Goal: Transaction & Acquisition: Book appointment/travel/reservation

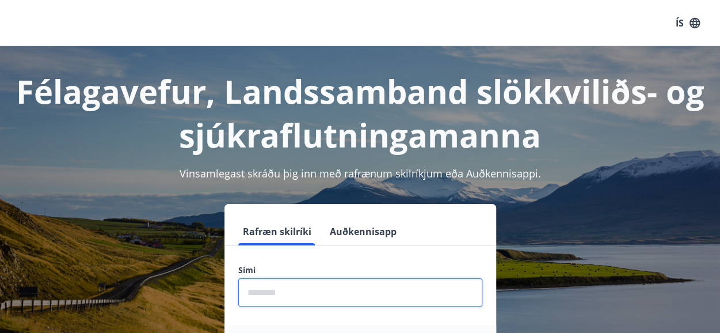
click at [273, 293] on input "phone" at bounding box center [360, 292] width 244 height 28
type input "********"
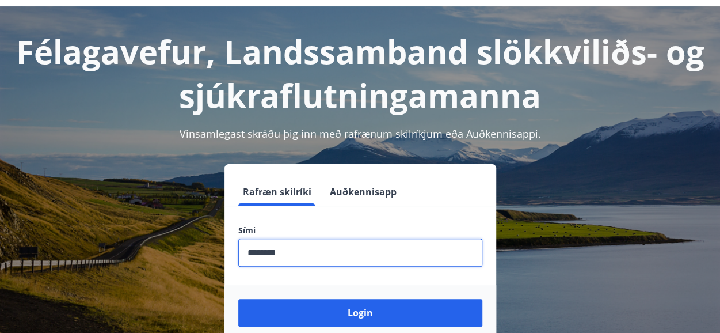
scroll to position [58, 0]
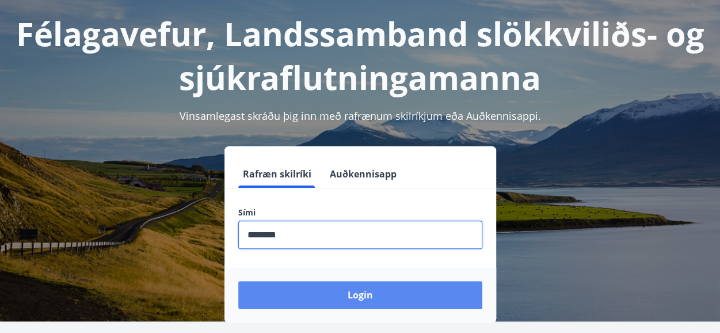
click at [338, 297] on button "Login" at bounding box center [360, 295] width 244 height 28
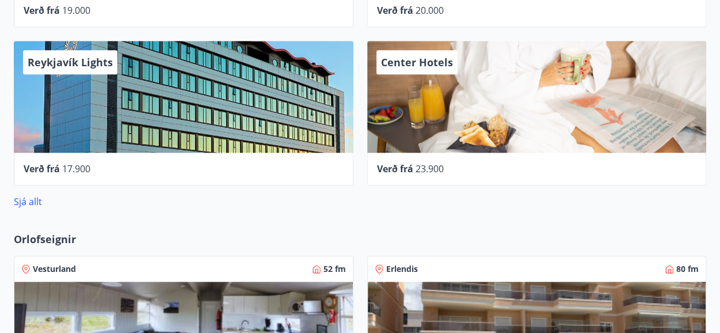
scroll to position [575, 0]
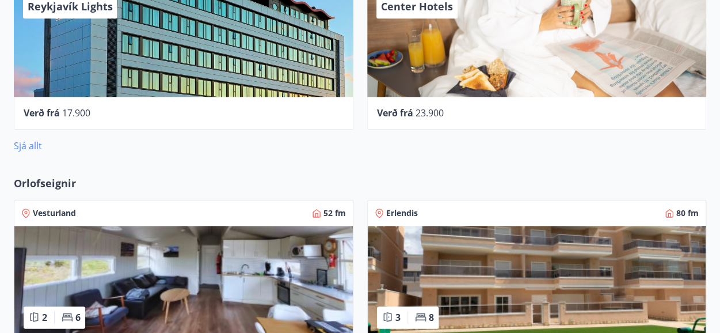
click at [36, 147] on link "Sjá allt" at bounding box center [28, 145] width 28 height 13
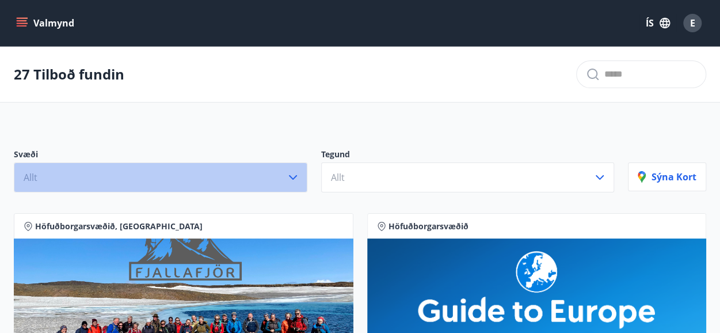
click at [298, 175] on icon "button" at bounding box center [293, 177] width 14 height 14
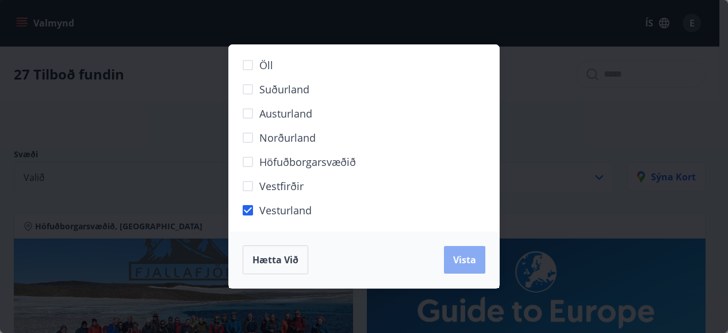
click at [471, 255] on span "Vista" at bounding box center [464, 259] width 23 height 13
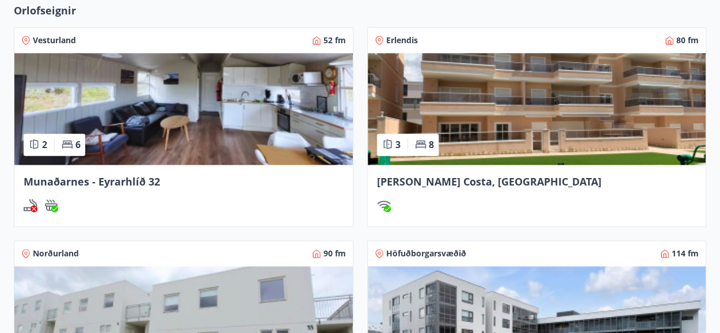
scroll to position [690, 0]
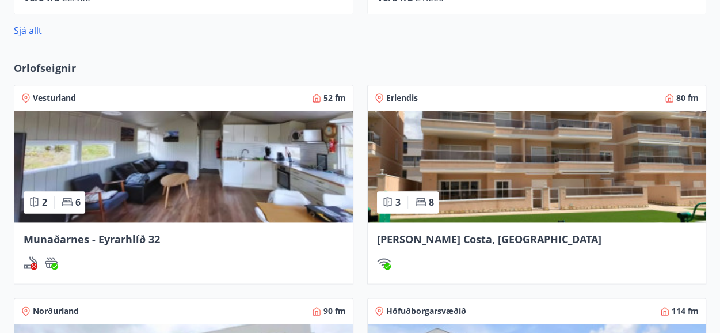
click at [49, 92] on span "Vesturland" at bounding box center [54, 98] width 43 height 12
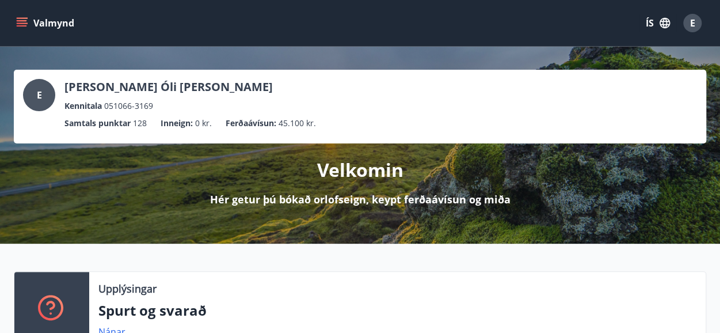
click at [18, 17] on icon "menu" at bounding box center [22, 23] width 12 height 12
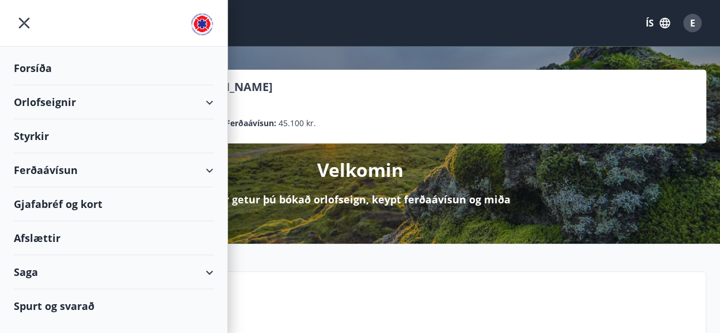
click at [34, 104] on div "Orlofseignir" at bounding box center [114, 102] width 200 height 34
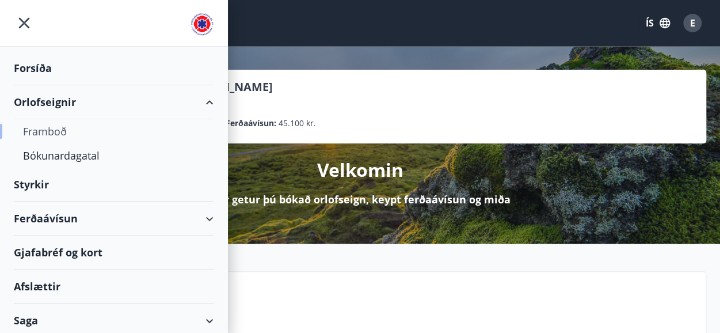
click at [40, 128] on div "Framboð" at bounding box center [113, 131] width 181 height 24
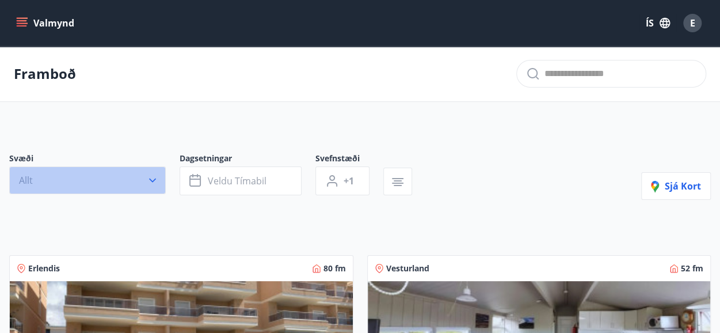
click at [157, 177] on icon "button" at bounding box center [153, 180] width 12 height 12
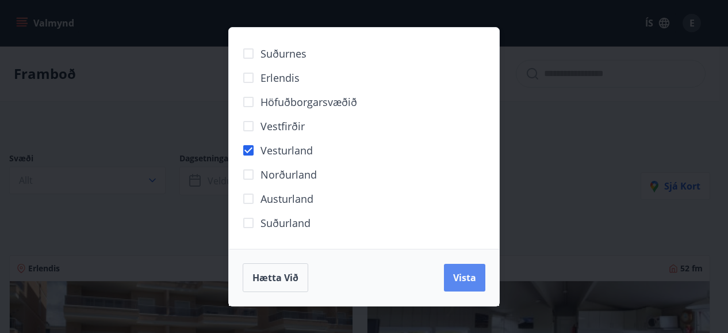
drag, startPoint x: 480, startPoint y: 274, endPoint x: 483, endPoint y: 259, distance: 15.2
click at [480, 274] on button "Vista" at bounding box center [464, 277] width 41 height 28
